Goal: Go to known website: Access a specific website the user already knows

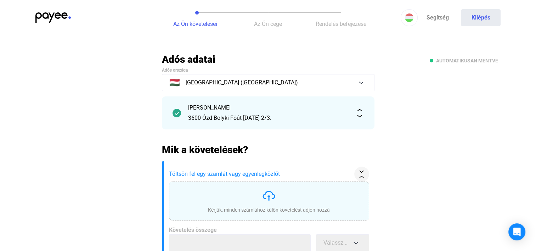
click at [50, 22] on img at bounding box center [52, 17] width 35 height 11
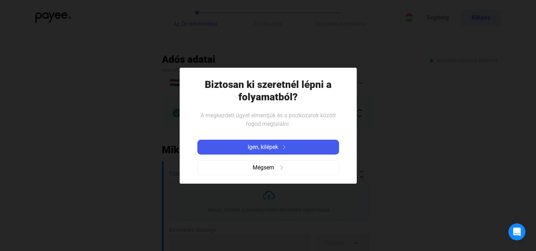
click at [274, 155] on div "Igen, kilépek Mégsem" at bounding box center [268, 157] width 142 height 47
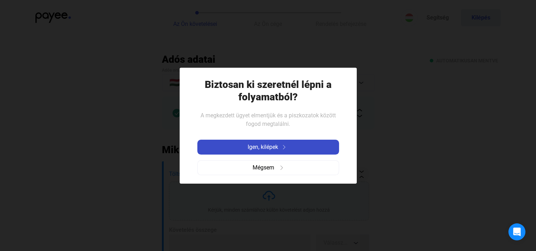
click at [269, 150] on span "Igen, kilépek" at bounding box center [263, 147] width 30 height 9
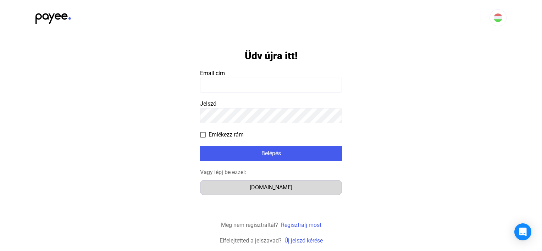
click at [270, 186] on div "Számlázz.hu" at bounding box center [270, 187] width 137 height 9
